Goal: Information Seeking & Learning: Find contact information

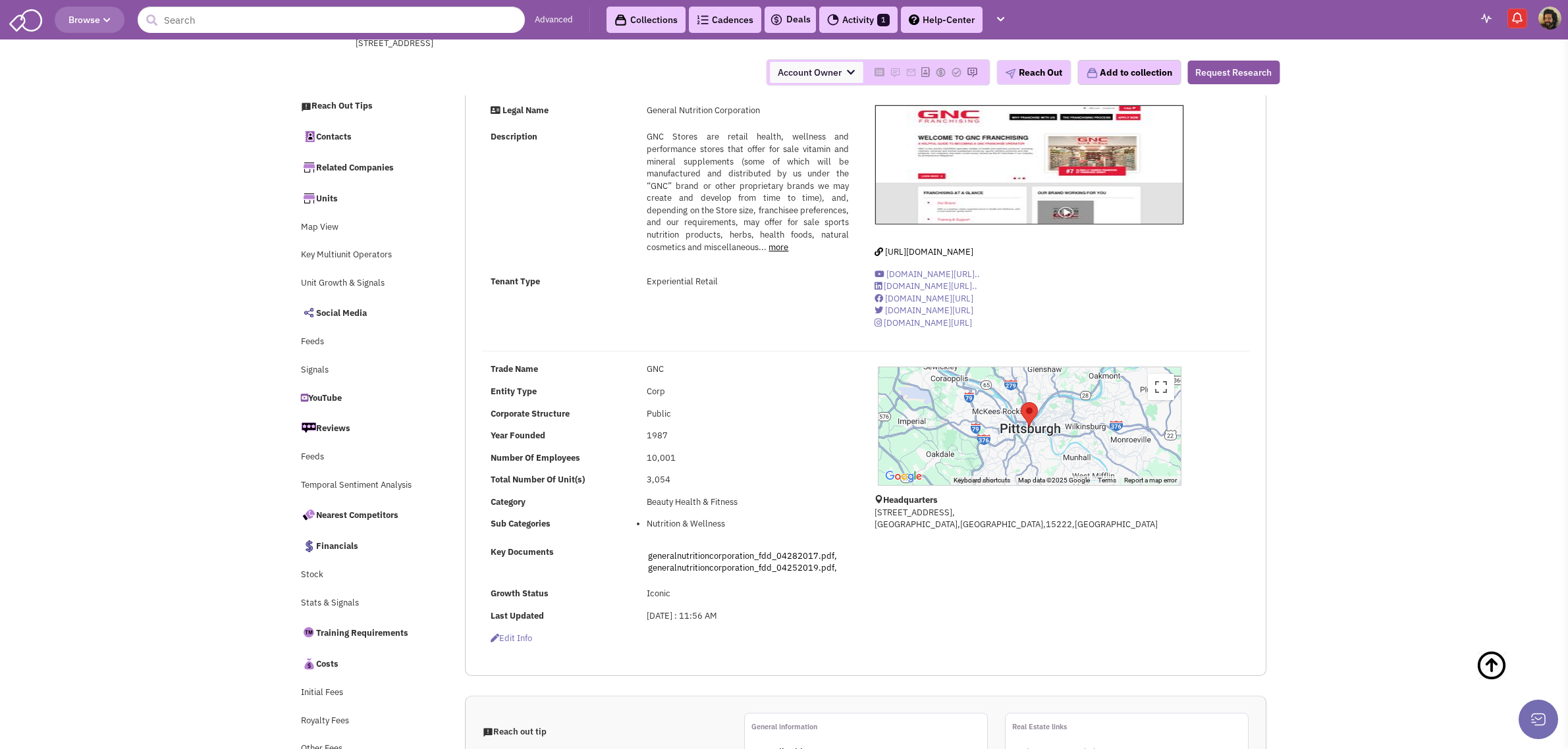
select select
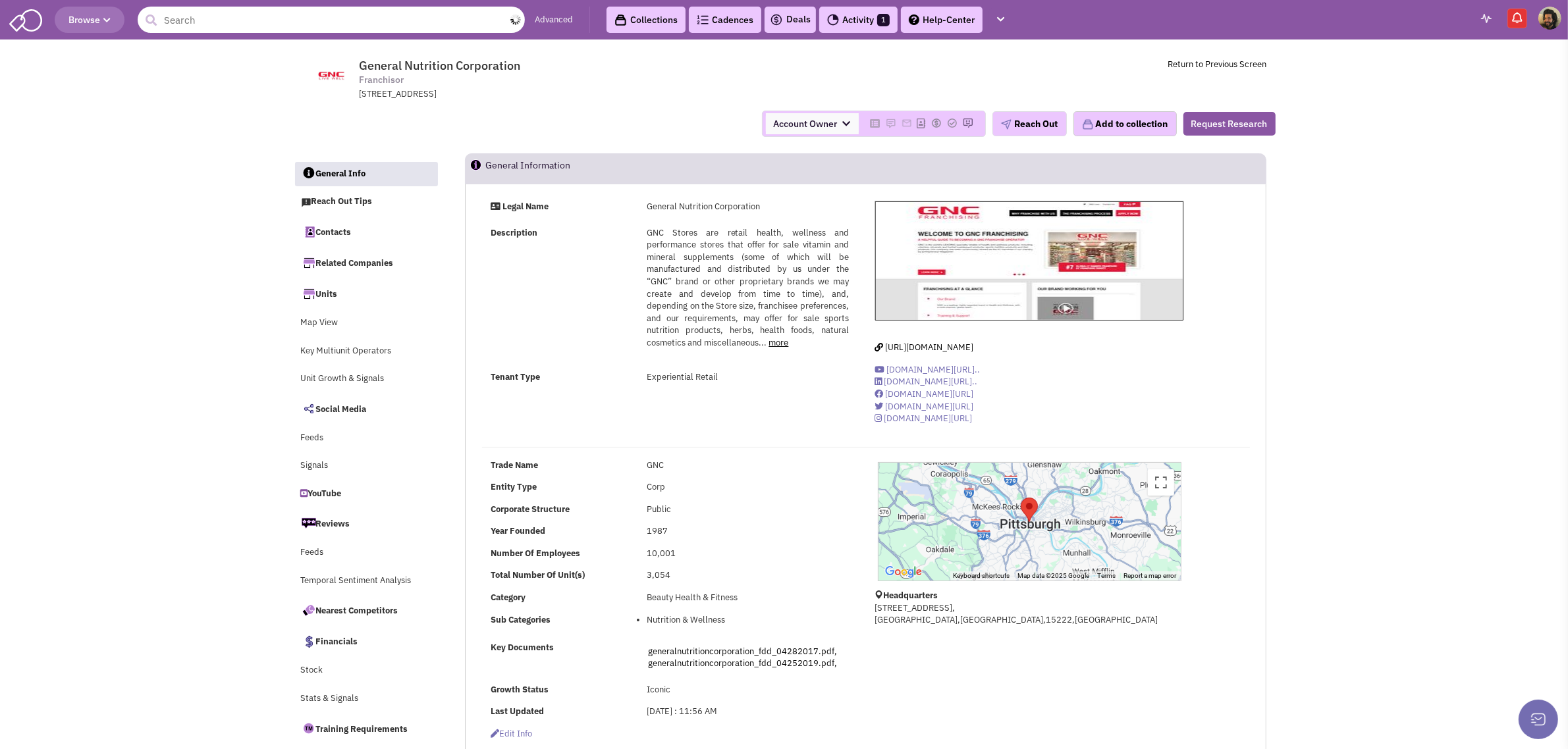
click at [330, 17] on input "text" at bounding box center [331, 19] width 387 height 26
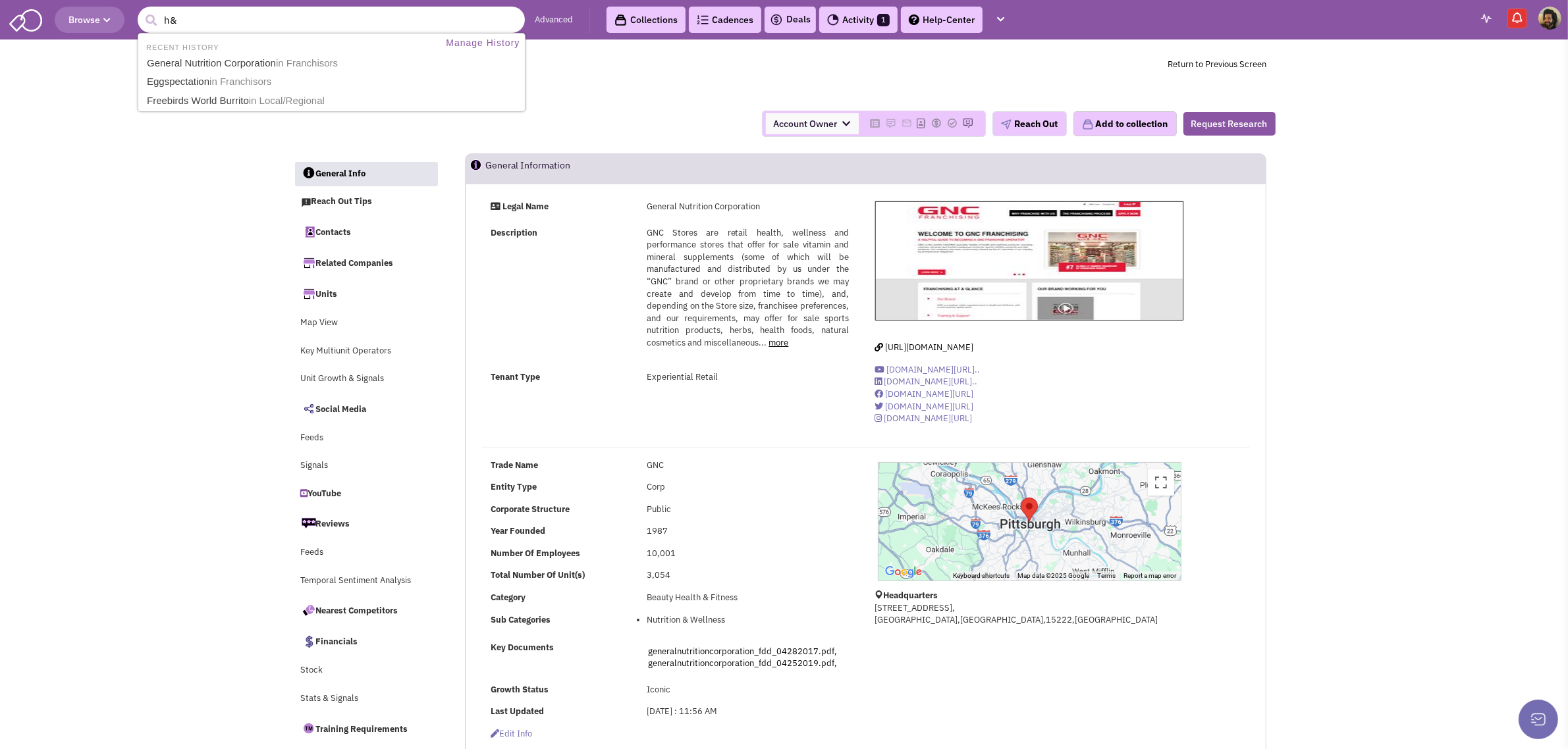
type input "h&r"
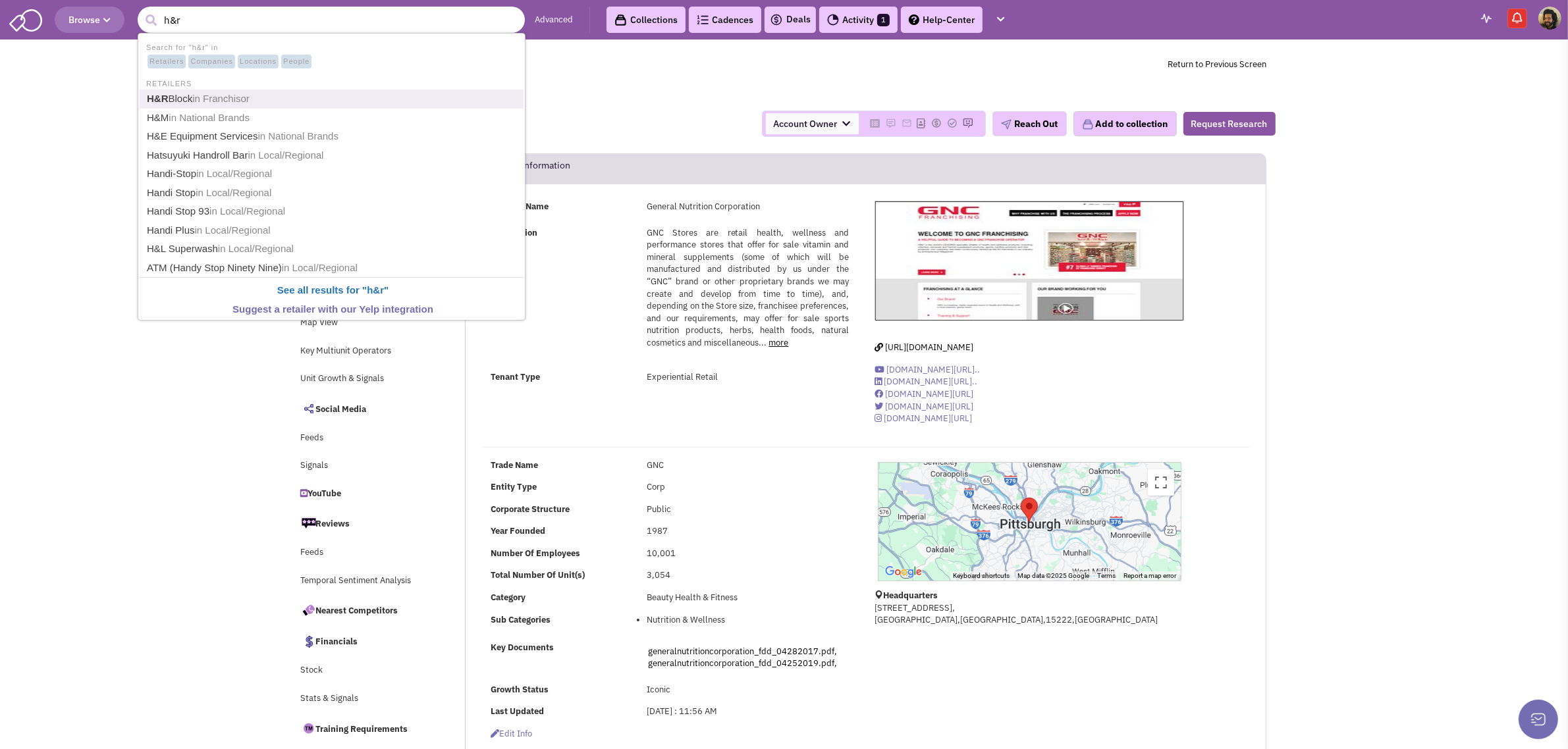
click at [201, 96] on span "in Franchisor" at bounding box center [220, 98] width 57 height 11
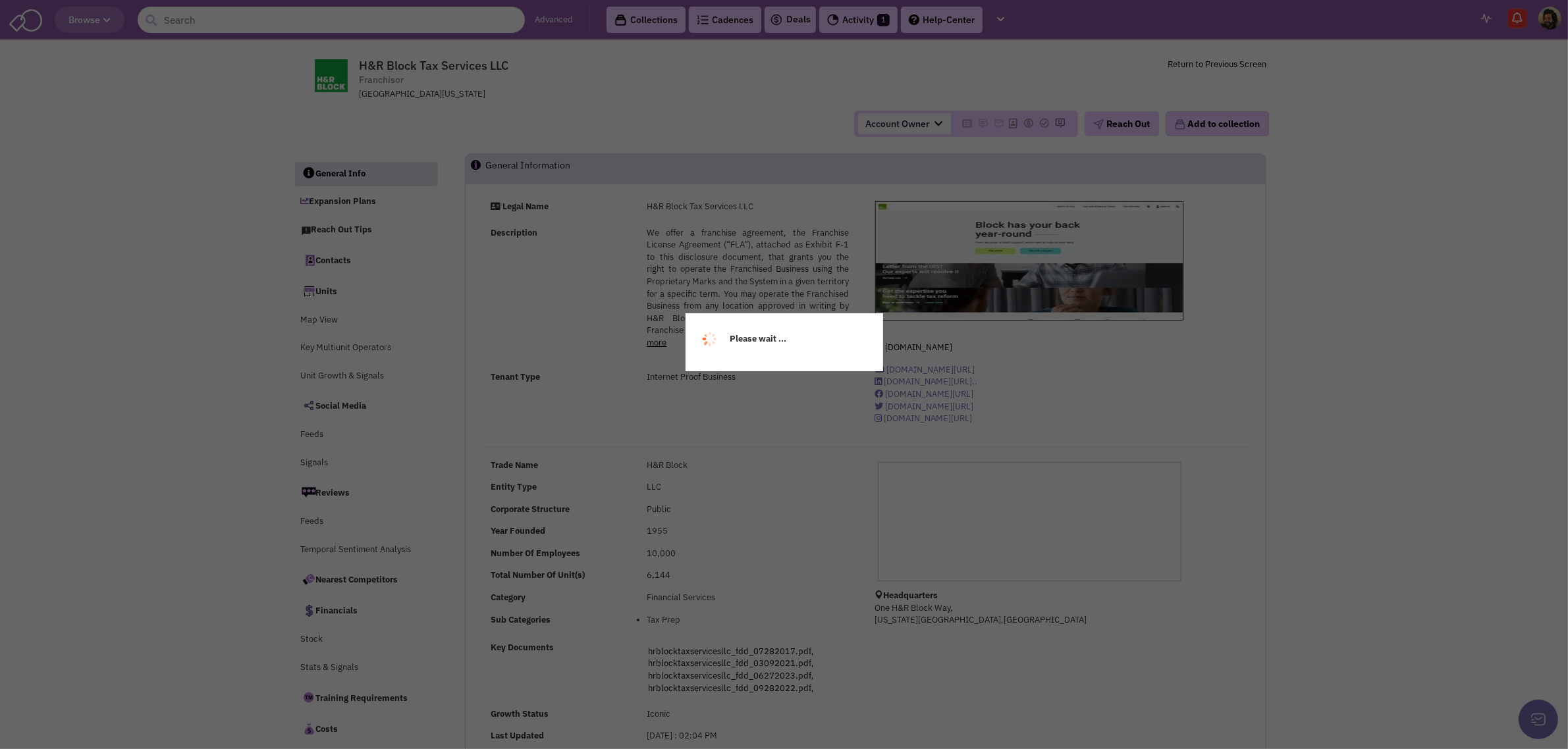
select select
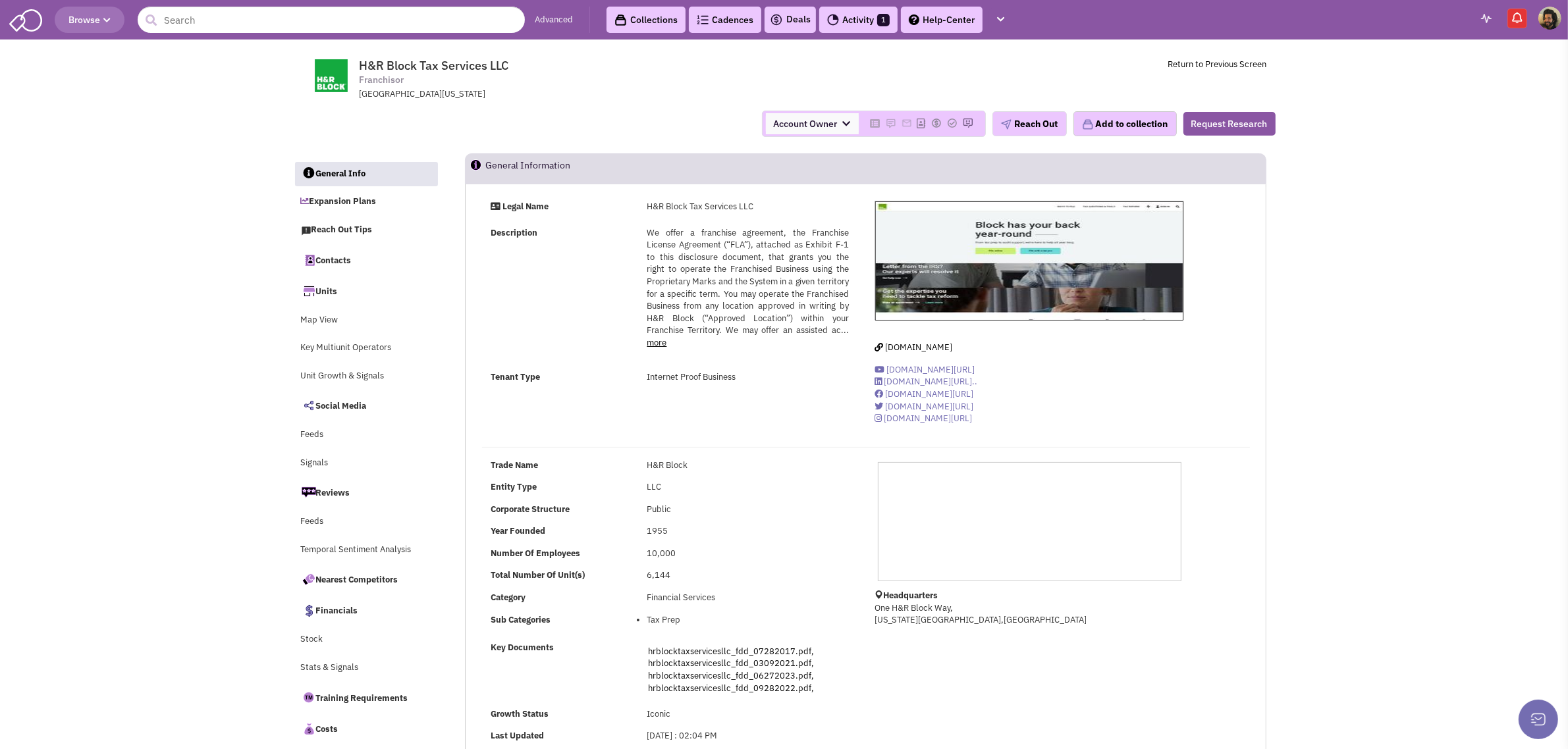
select select
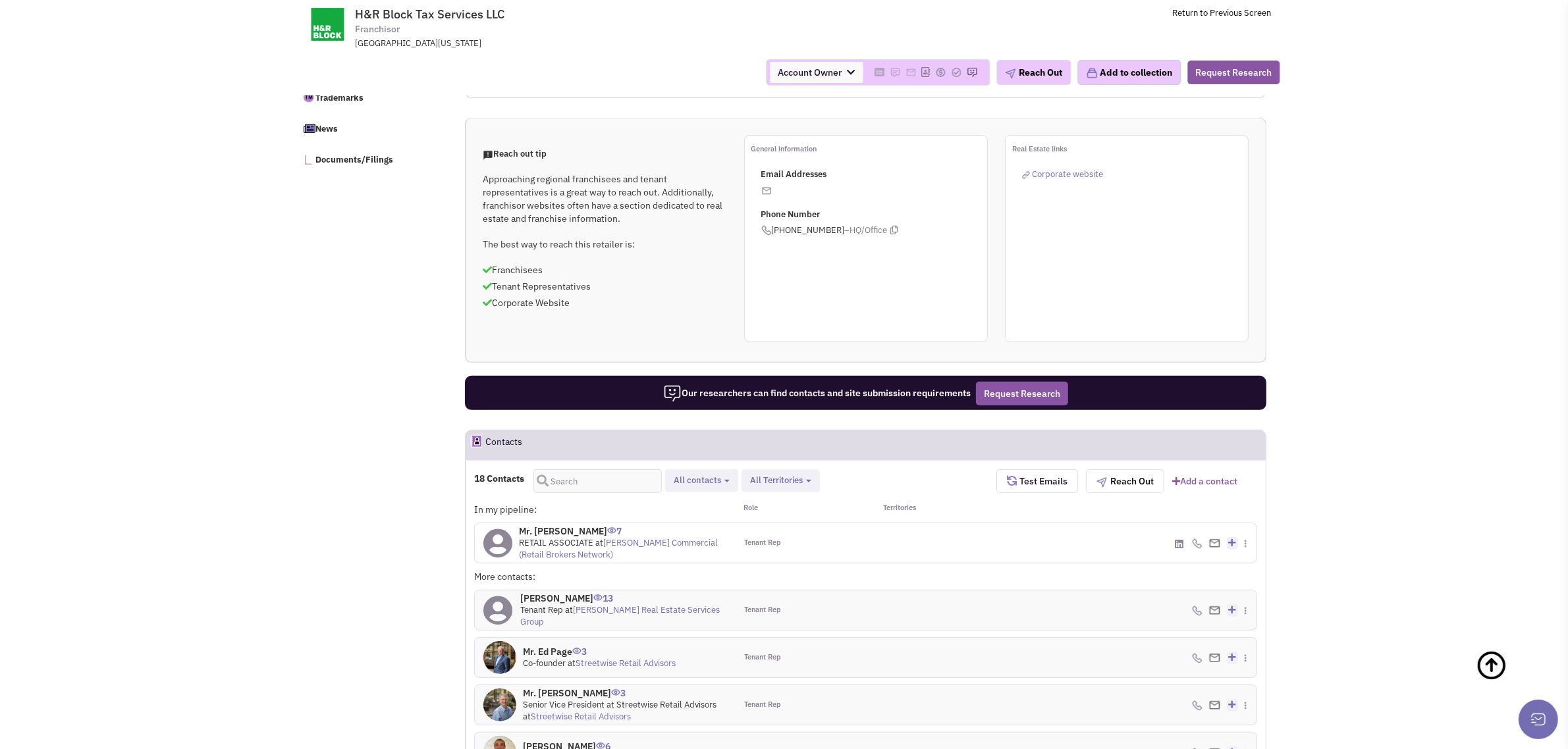
scroll to position [659, 0]
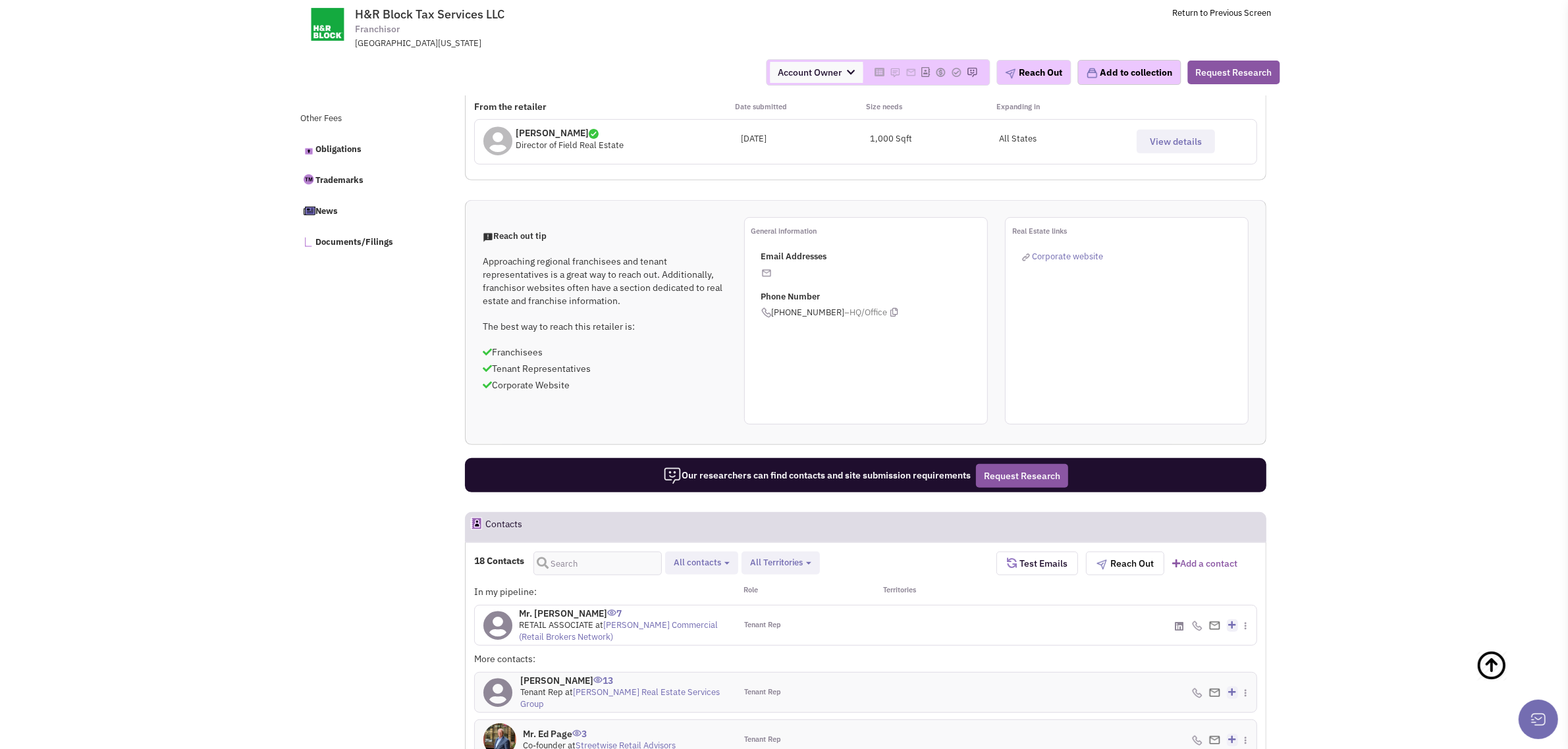
drag, startPoint x: 699, startPoint y: 566, endPoint x: 706, endPoint y: 564, distance: 7.3
click at [700, 566] on span "All contacts" at bounding box center [697, 563] width 47 height 11
click at [706, 564] on span "All contacts" at bounding box center [697, 563] width 47 height 11
click at [708, 564] on span "All contacts" at bounding box center [697, 563] width 47 height 11
click at [689, 635] on span at bounding box center [685, 636] width 9 height 9
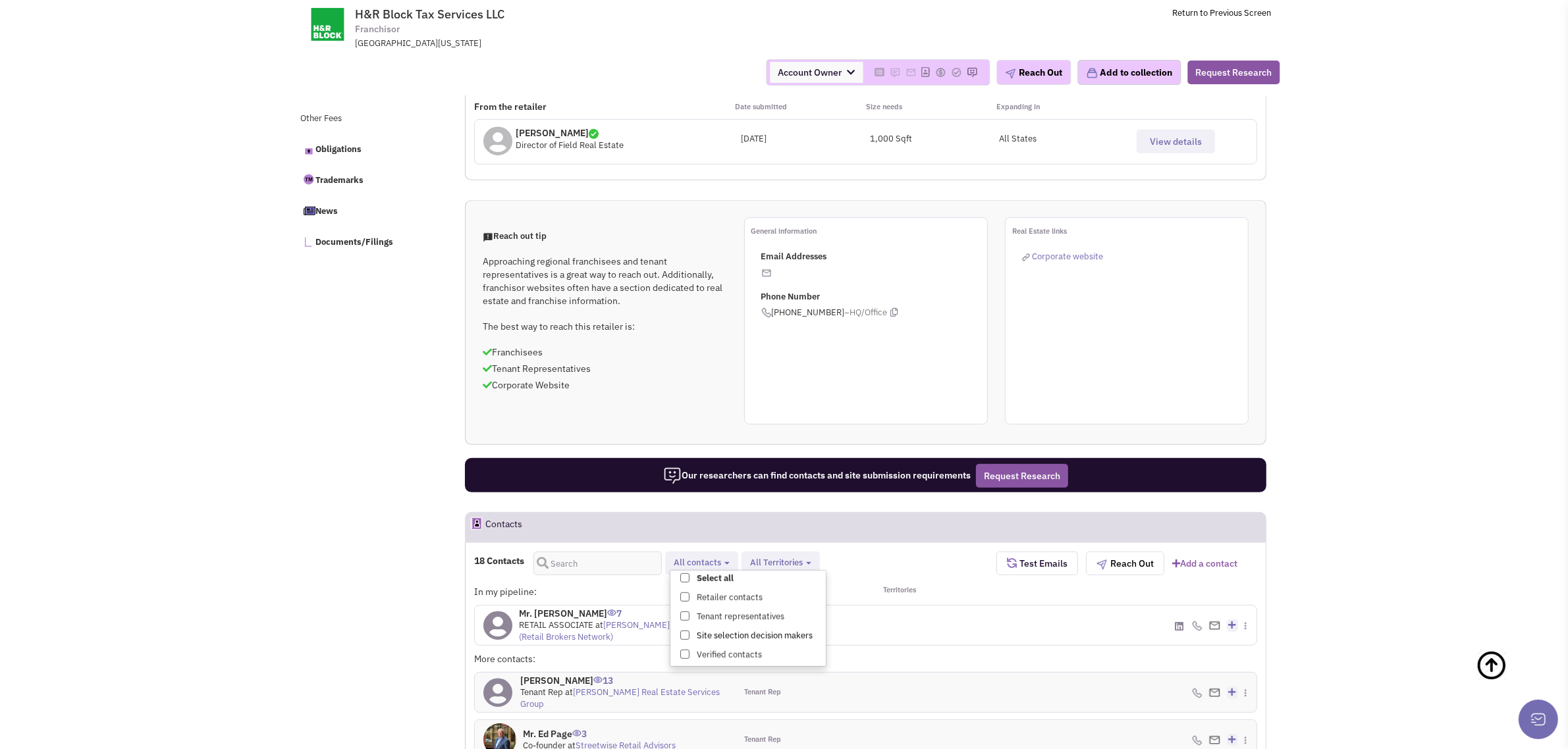
click at [684, 633] on input "Site selection decision makers" at bounding box center [684, 633] width 0 height 0
select select "4"
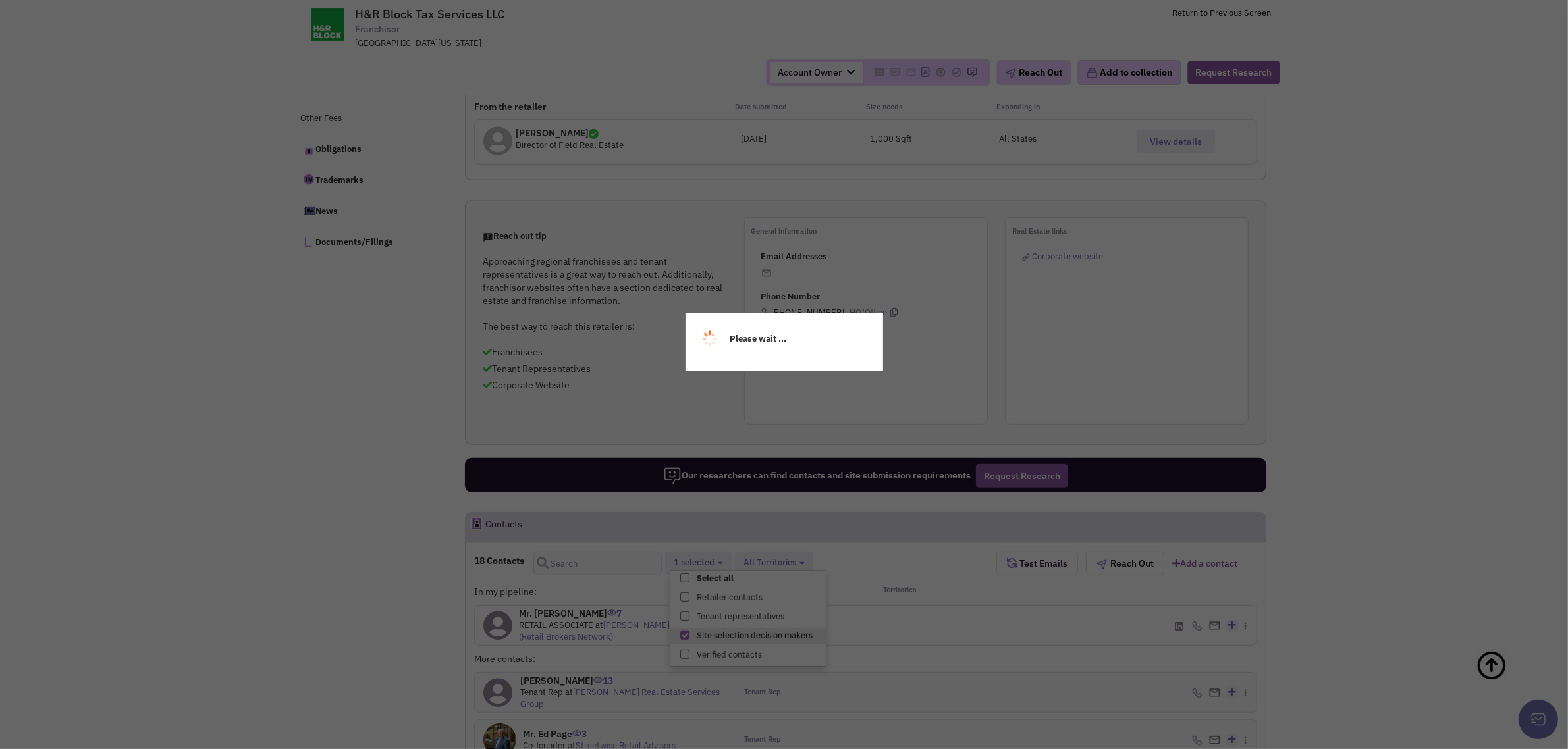
scroll to position [24, 0]
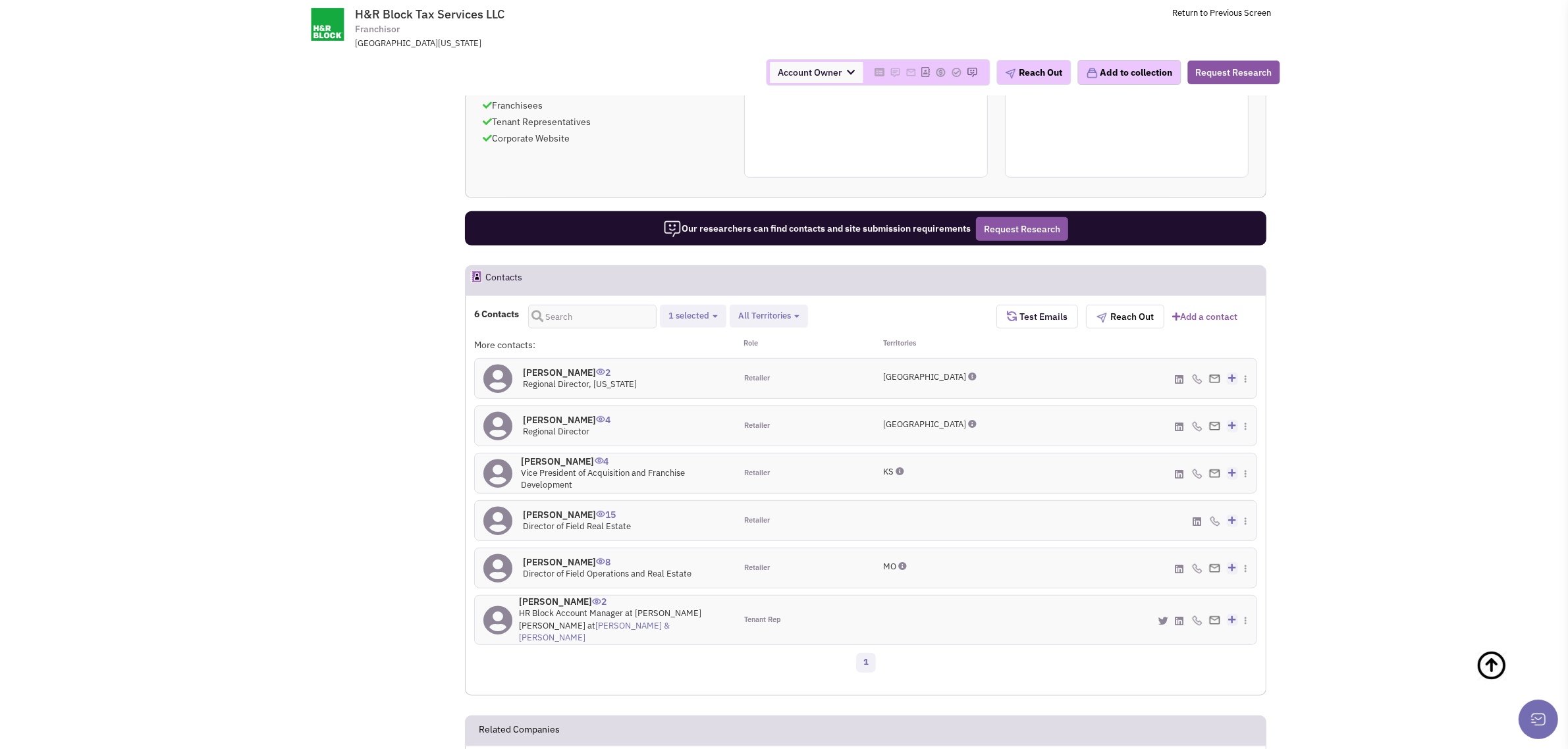
click at [586, 461] on h4 "[PERSON_NAME] 4" at bounding box center [624, 461] width 205 height 12
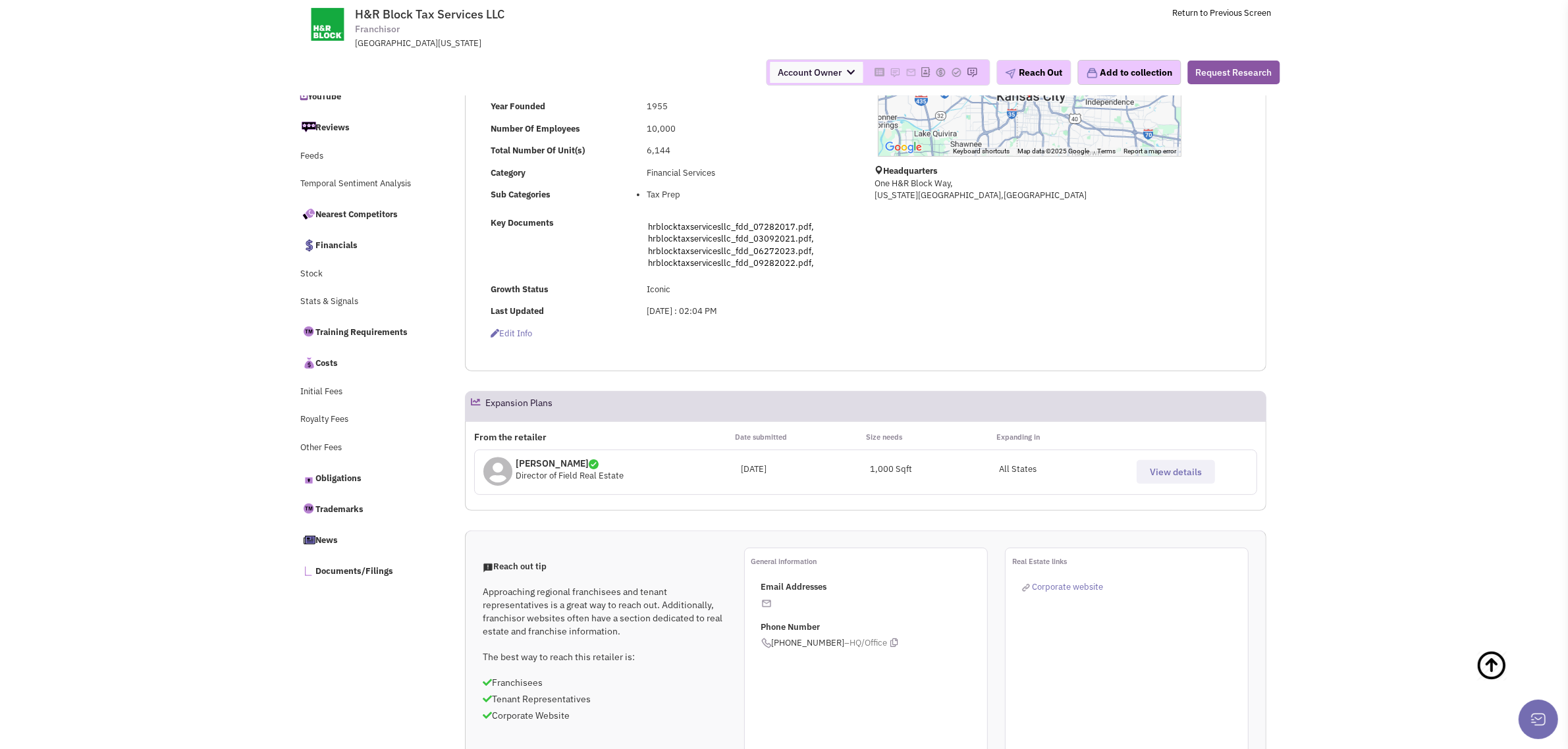
scroll to position [0, 0]
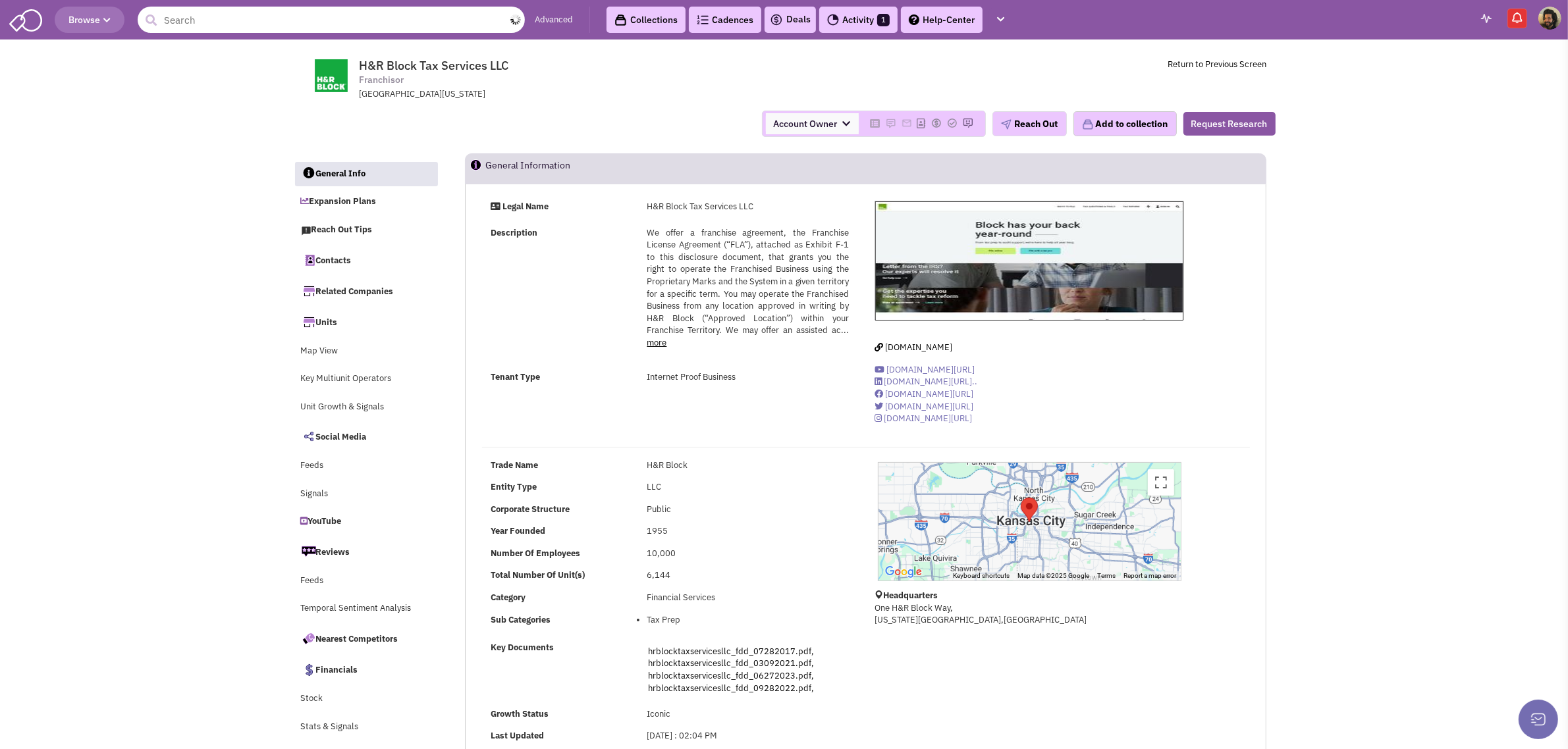
click at [281, 13] on input "text" at bounding box center [331, 19] width 387 height 26
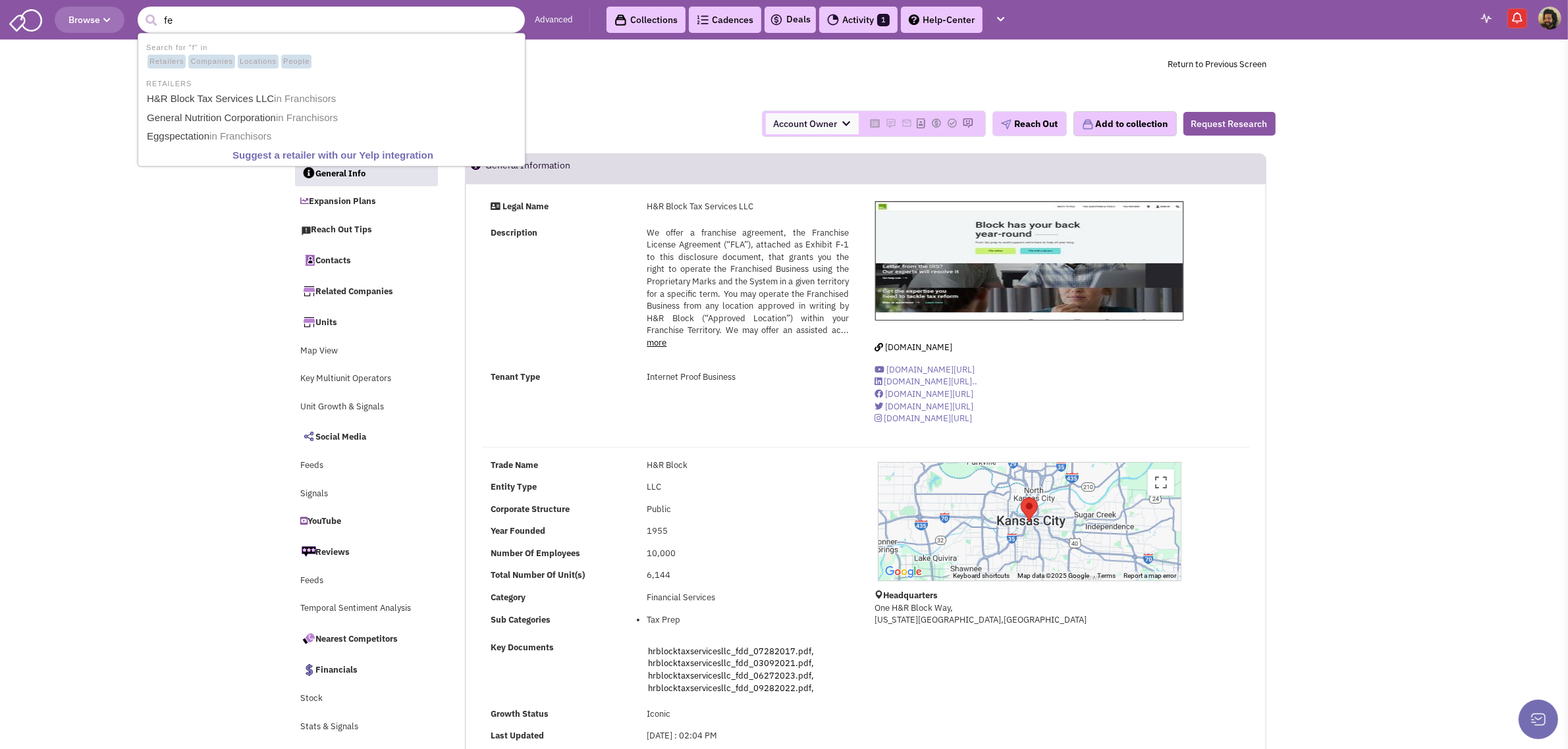
type input "fed"
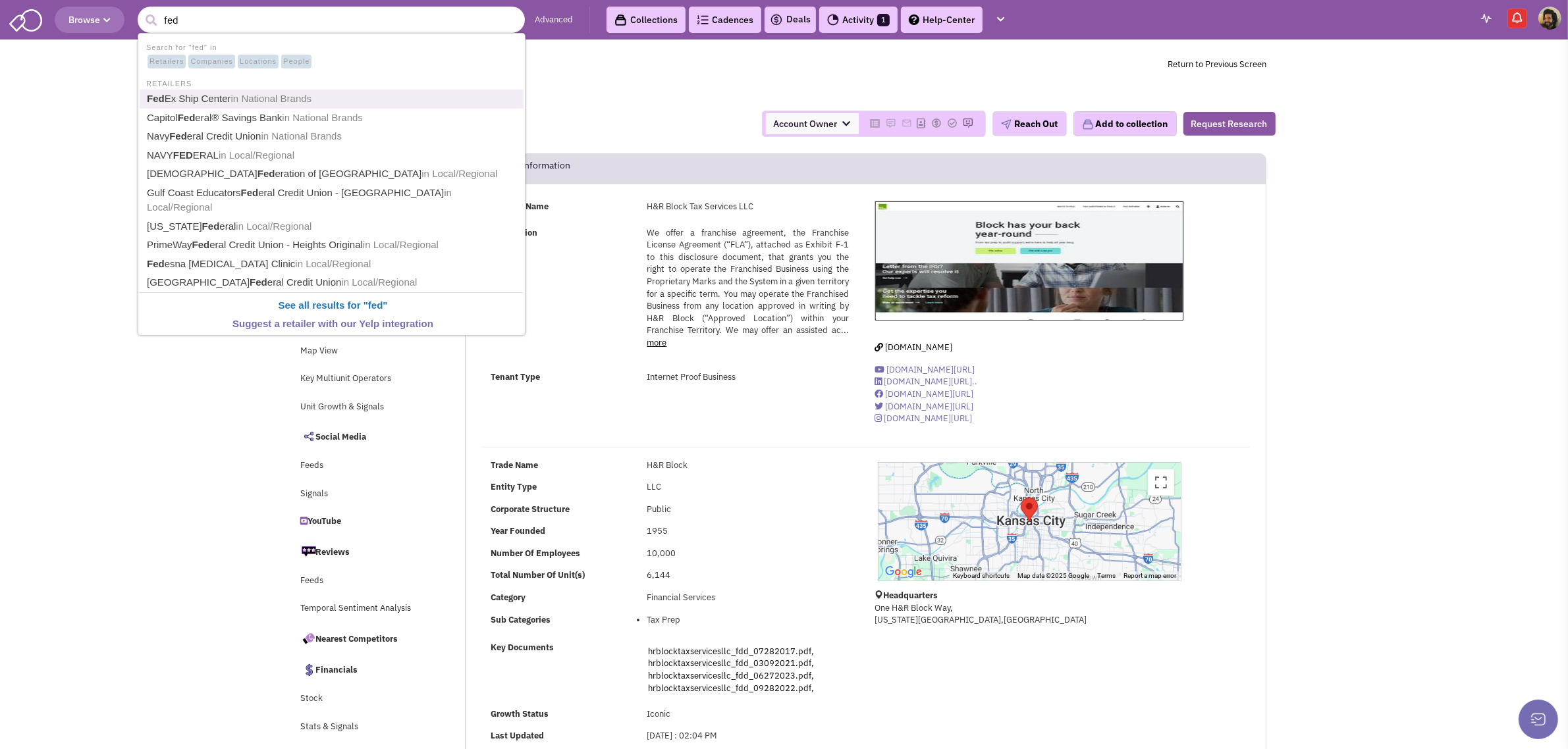
click at [203, 93] on link "Fed Ex Ship Center in National Brands" at bounding box center [333, 99] width 380 height 18
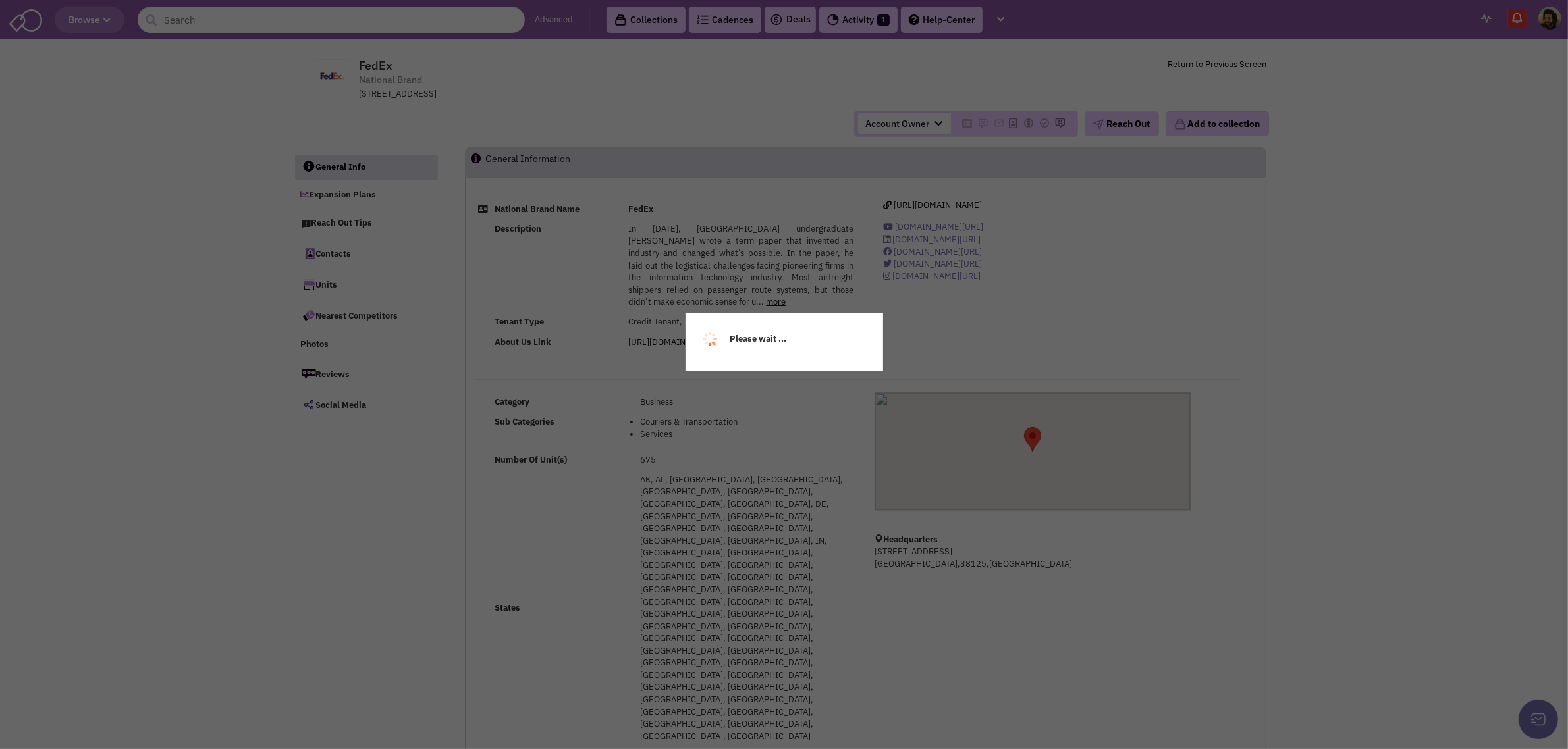
select select
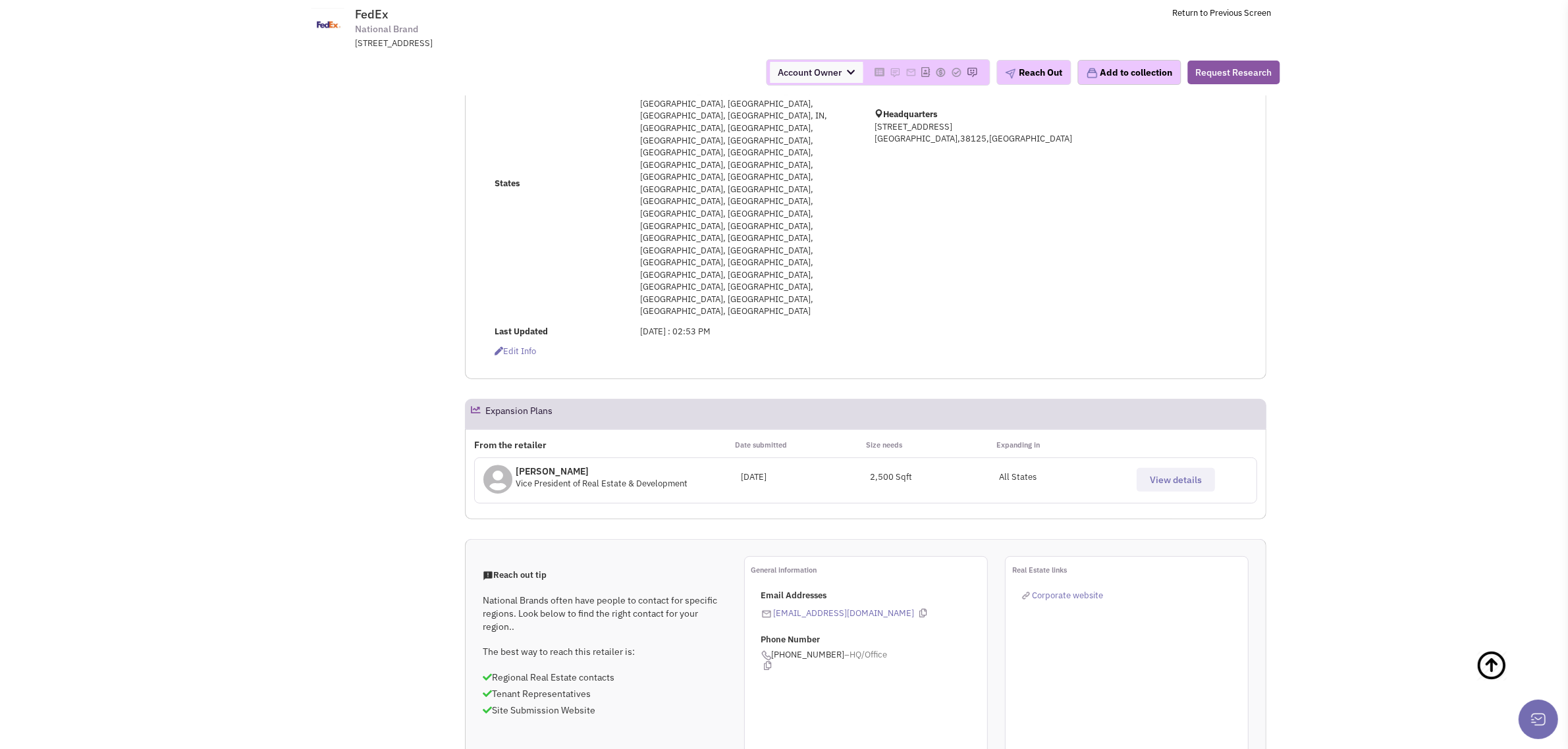
scroll to position [356, 0]
click at [1196, 474] on span "View details" at bounding box center [1176, 479] width 52 height 12
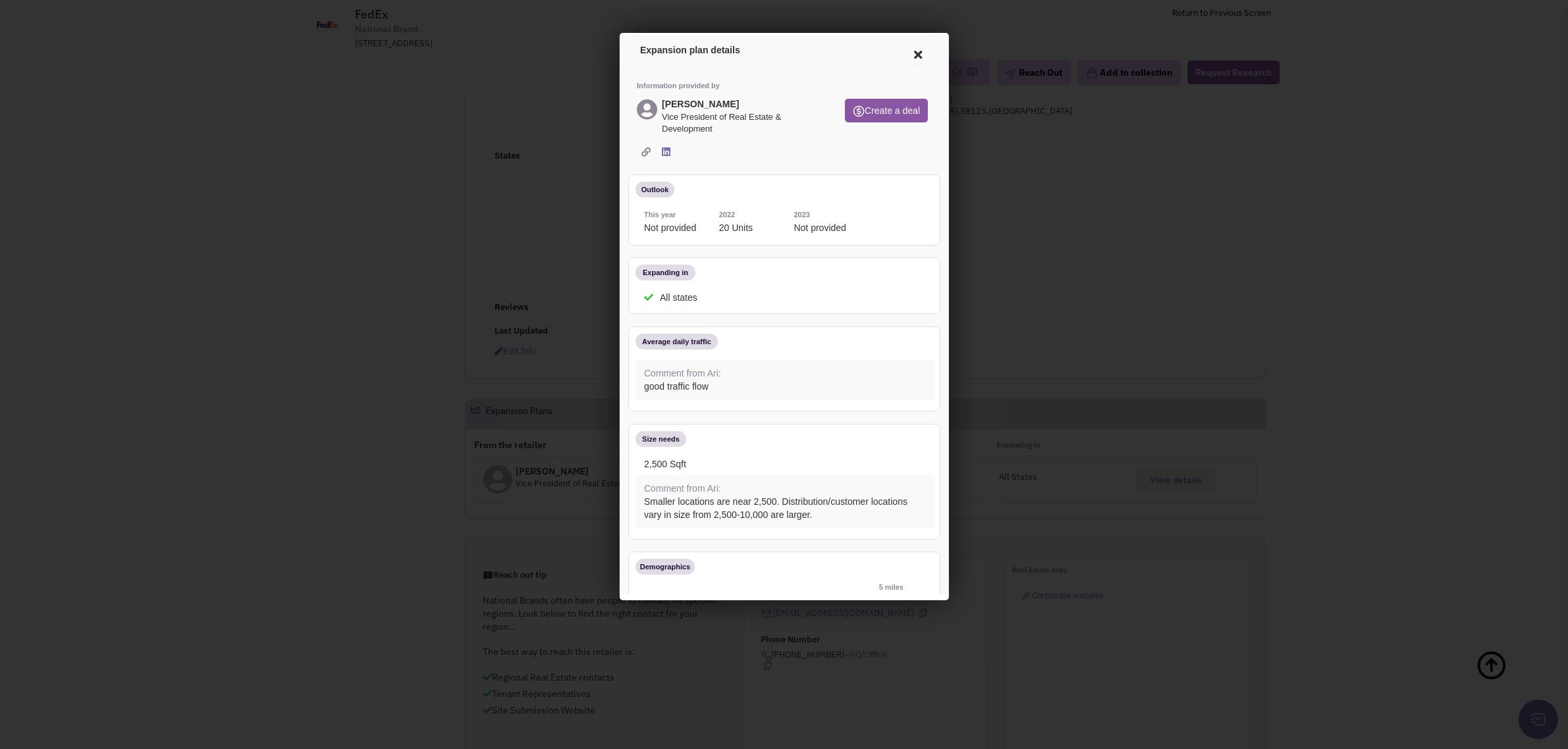
scroll to position [247, 0]
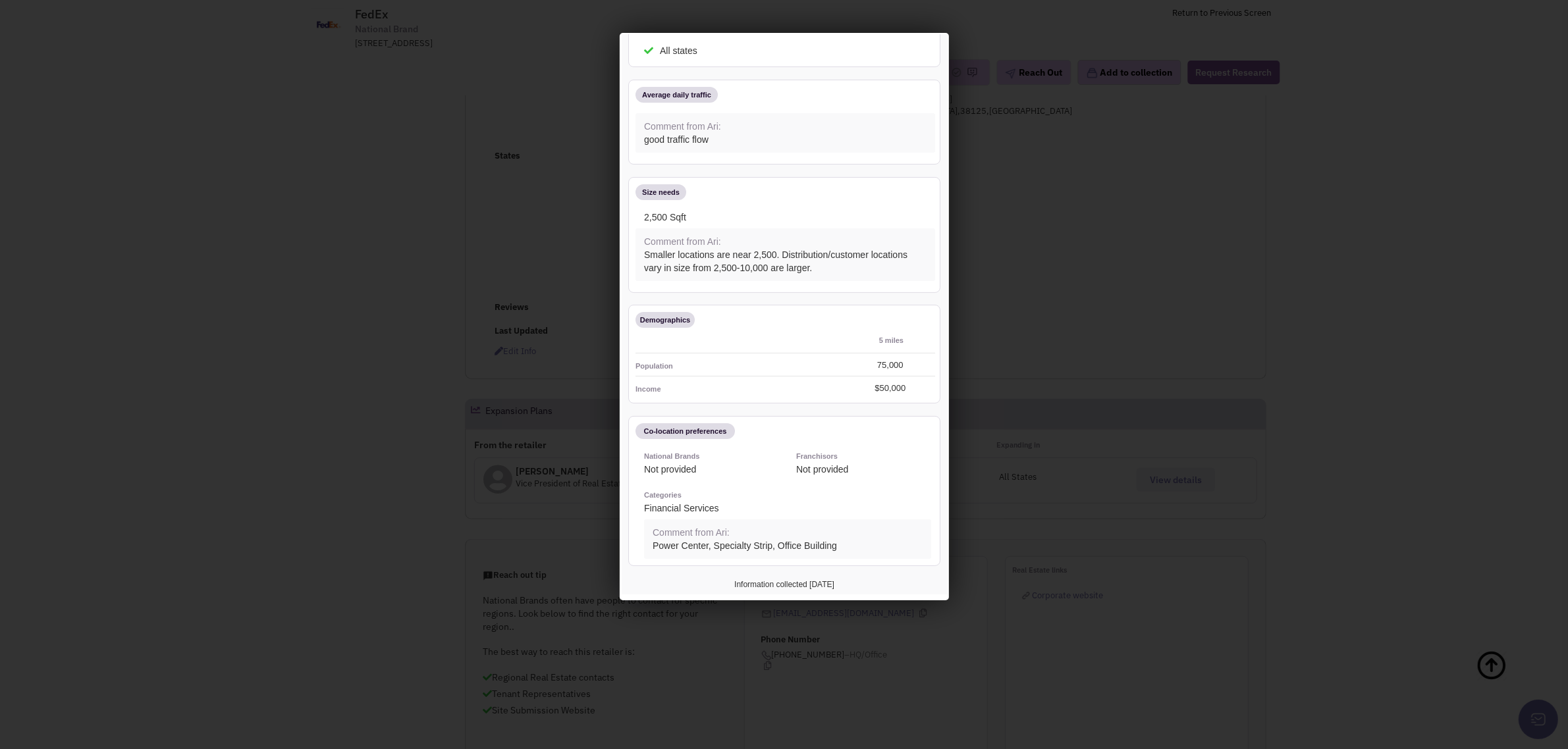
drag, startPoint x: 256, startPoint y: 352, endPoint x: 261, endPoint y: 357, distance: 7.1
click at [257, 352] on div at bounding box center [784, 374] width 1568 height 749
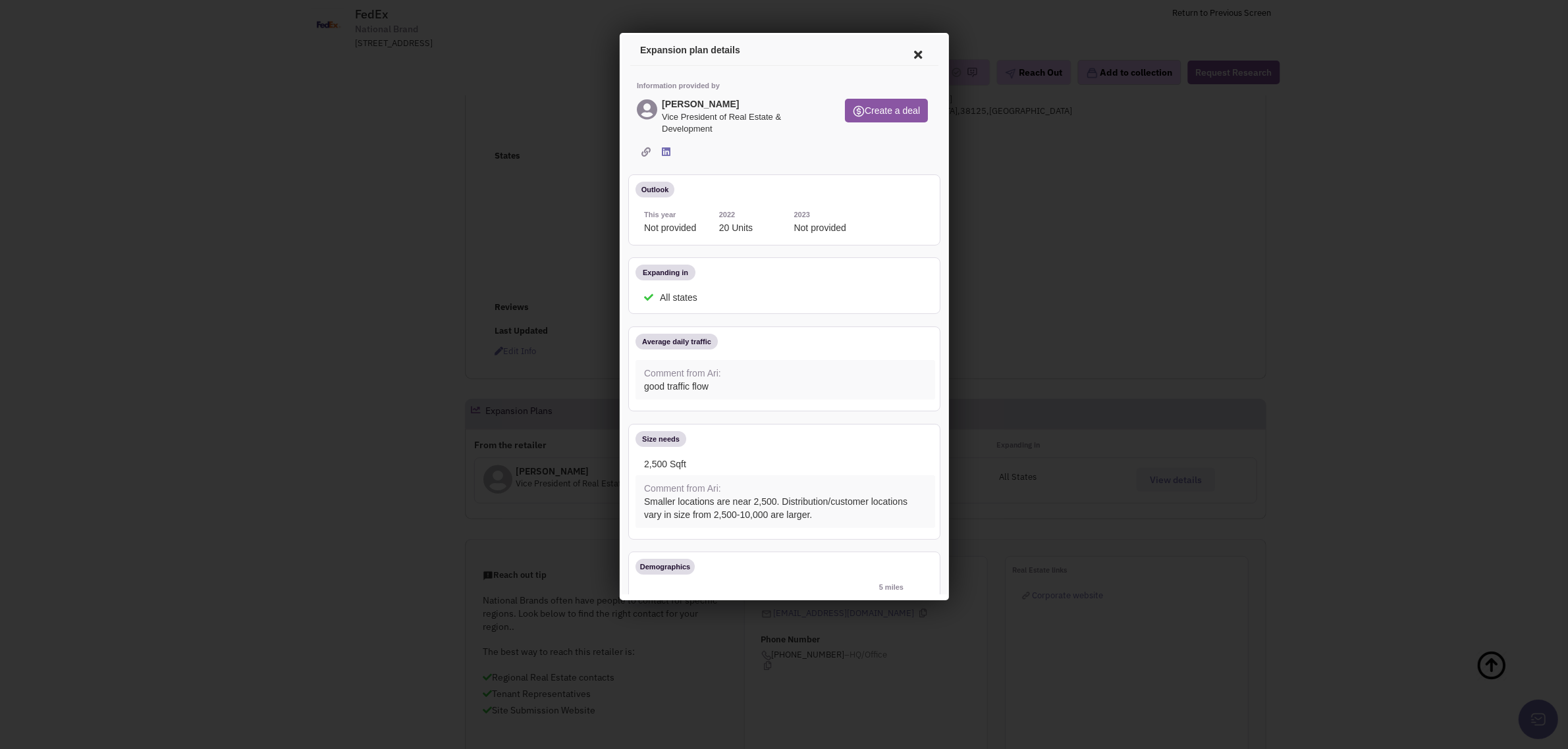
click at [907, 46] on icon at bounding box center [915, 53] width 28 height 31
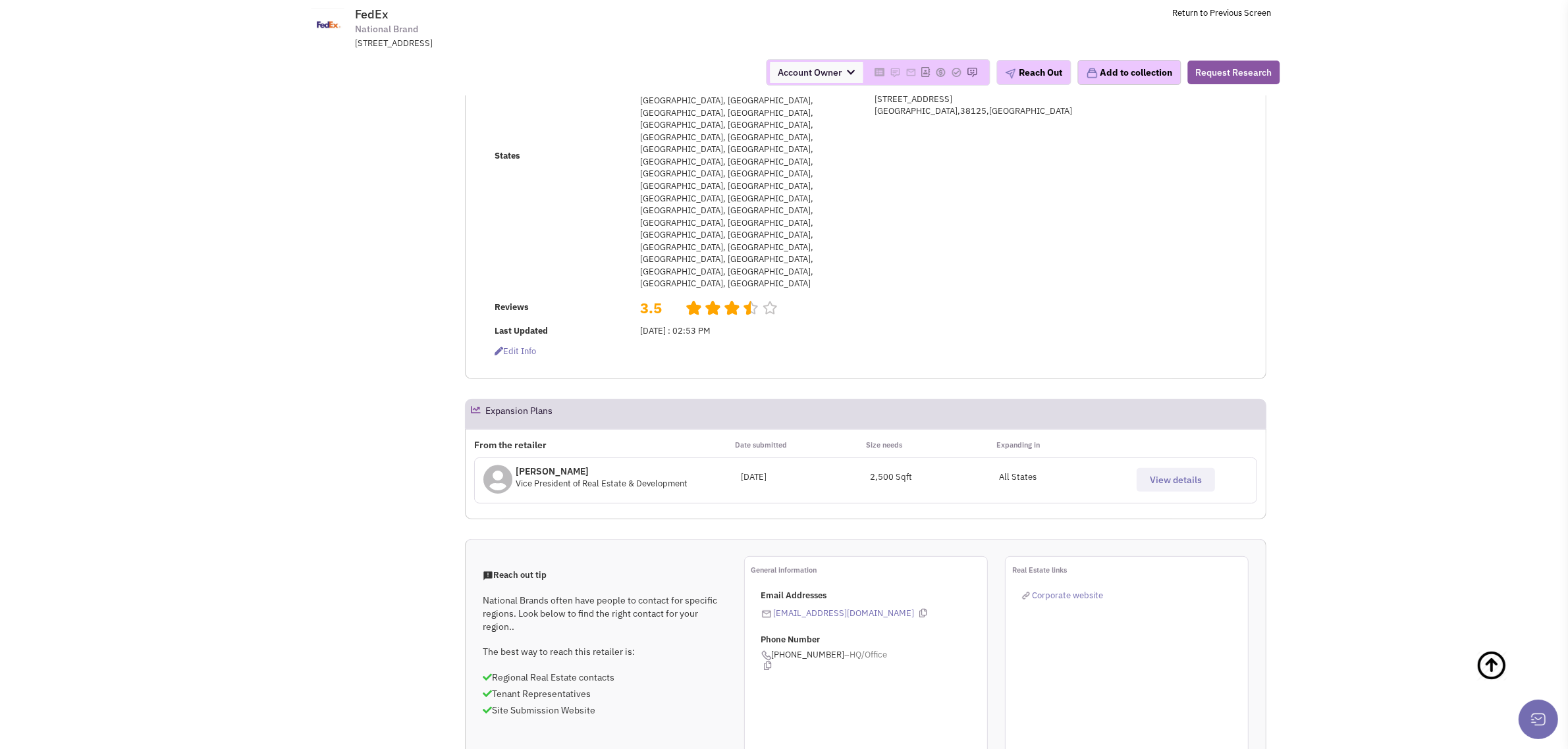
scroll to position [686, 0]
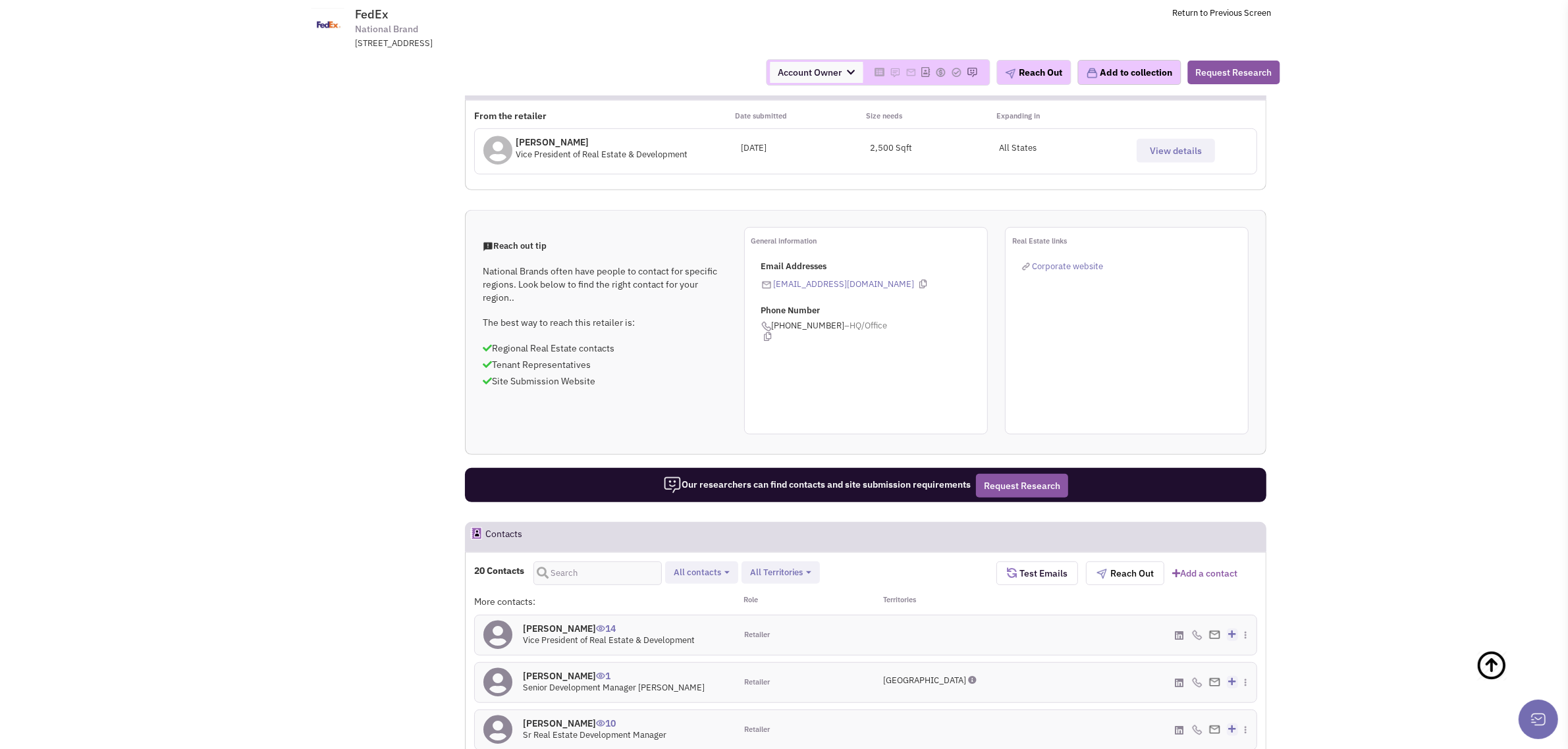
click at [560, 623] on h4 "Mr. Ari Spitzer 14" at bounding box center [608, 629] width 172 height 12
